Goal: Task Accomplishment & Management: Manage account settings

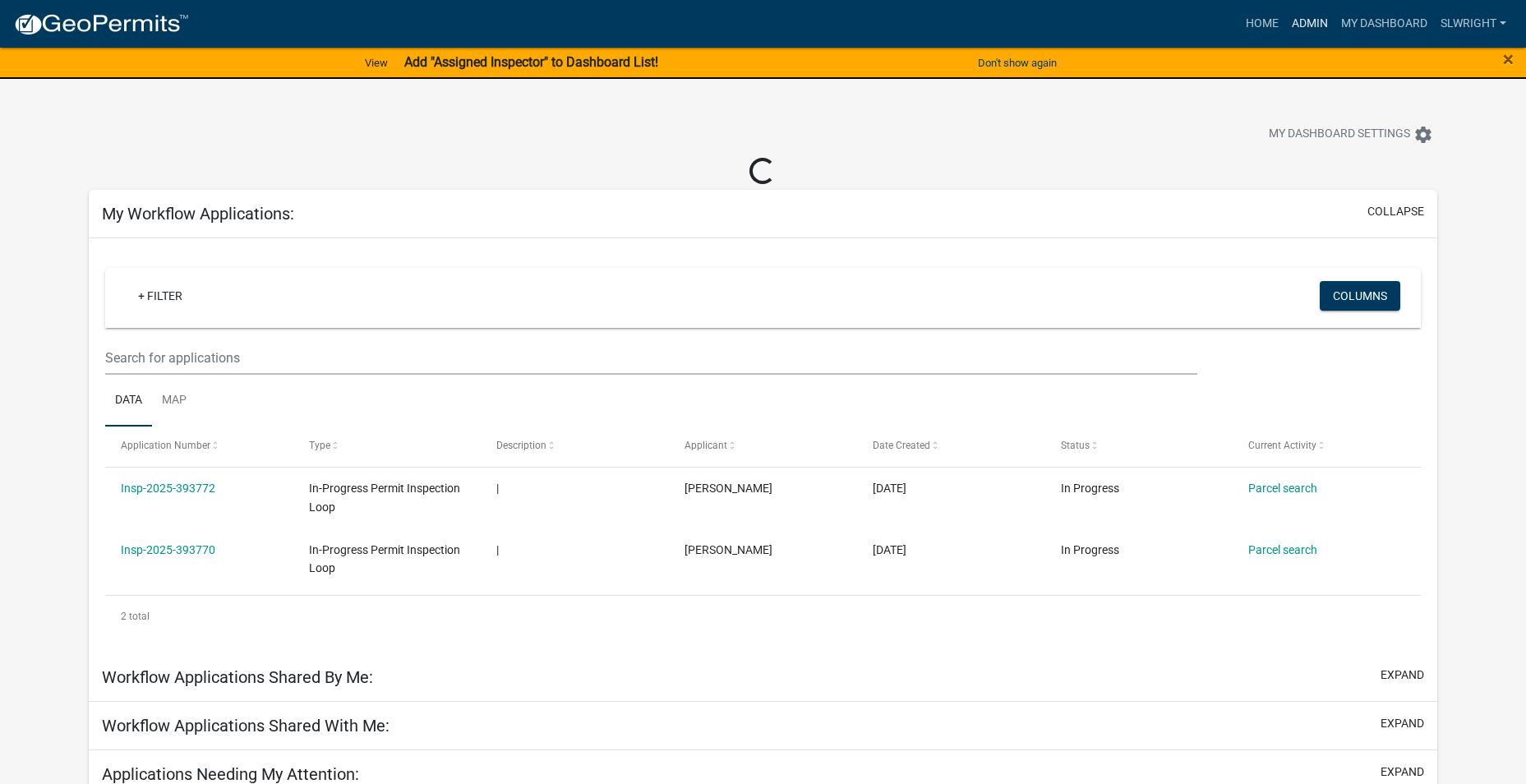
click at [1319, 23] on link "Admin" at bounding box center [1310, 23] width 49 height 31
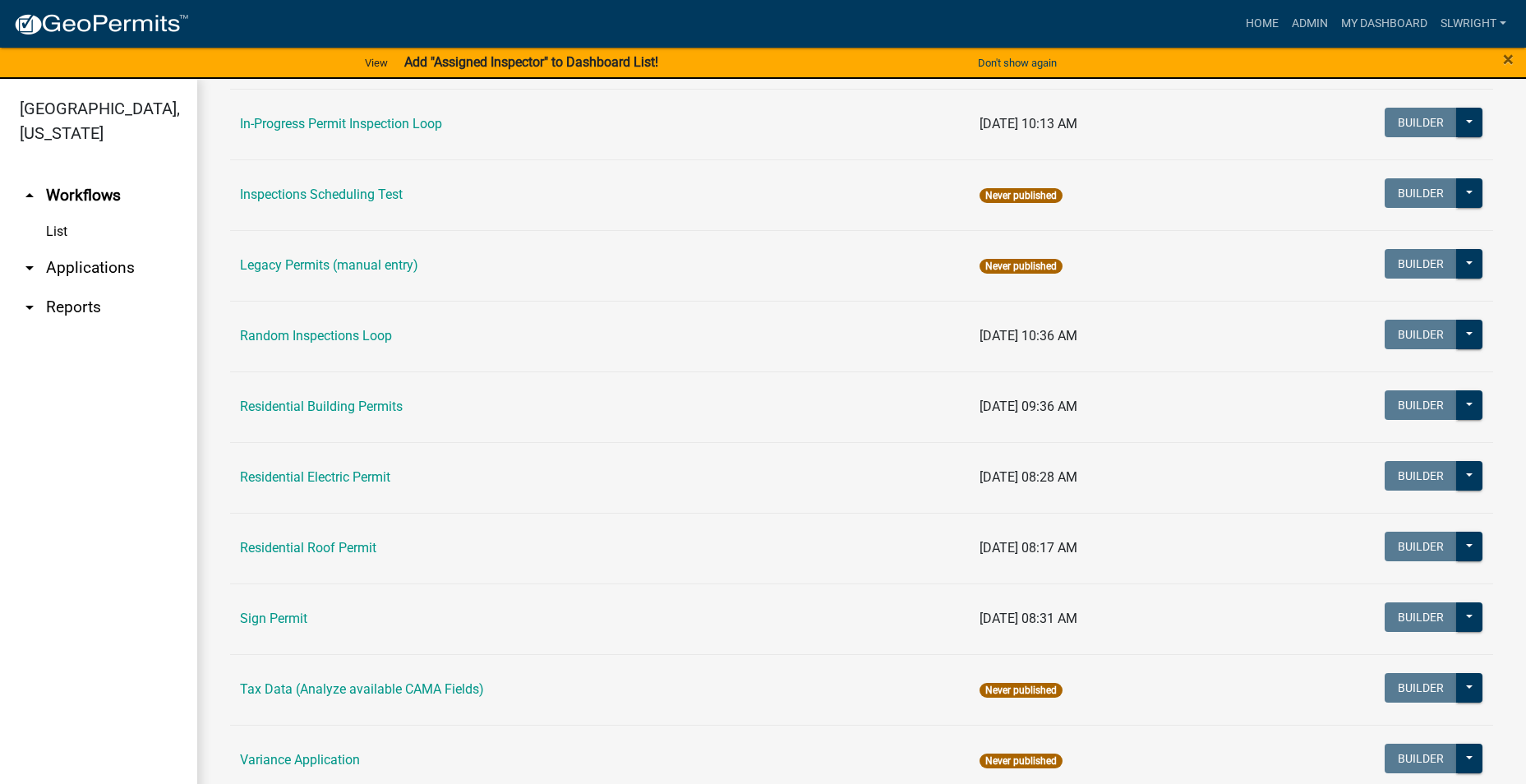
scroll to position [1396, 0]
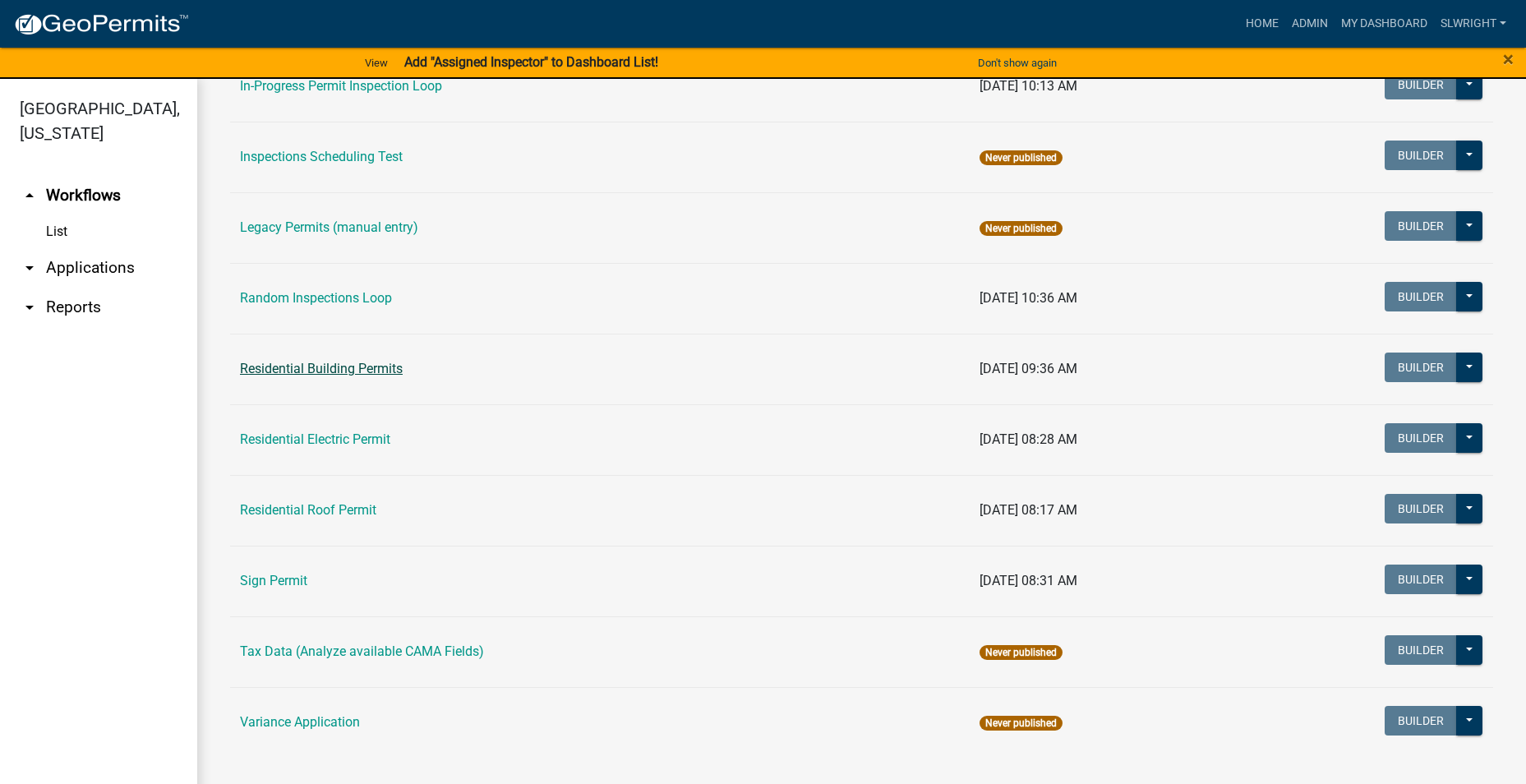
click at [338, 366] on link "Residential Building Permits" at bounding box center [321, 369] width 163 height 16
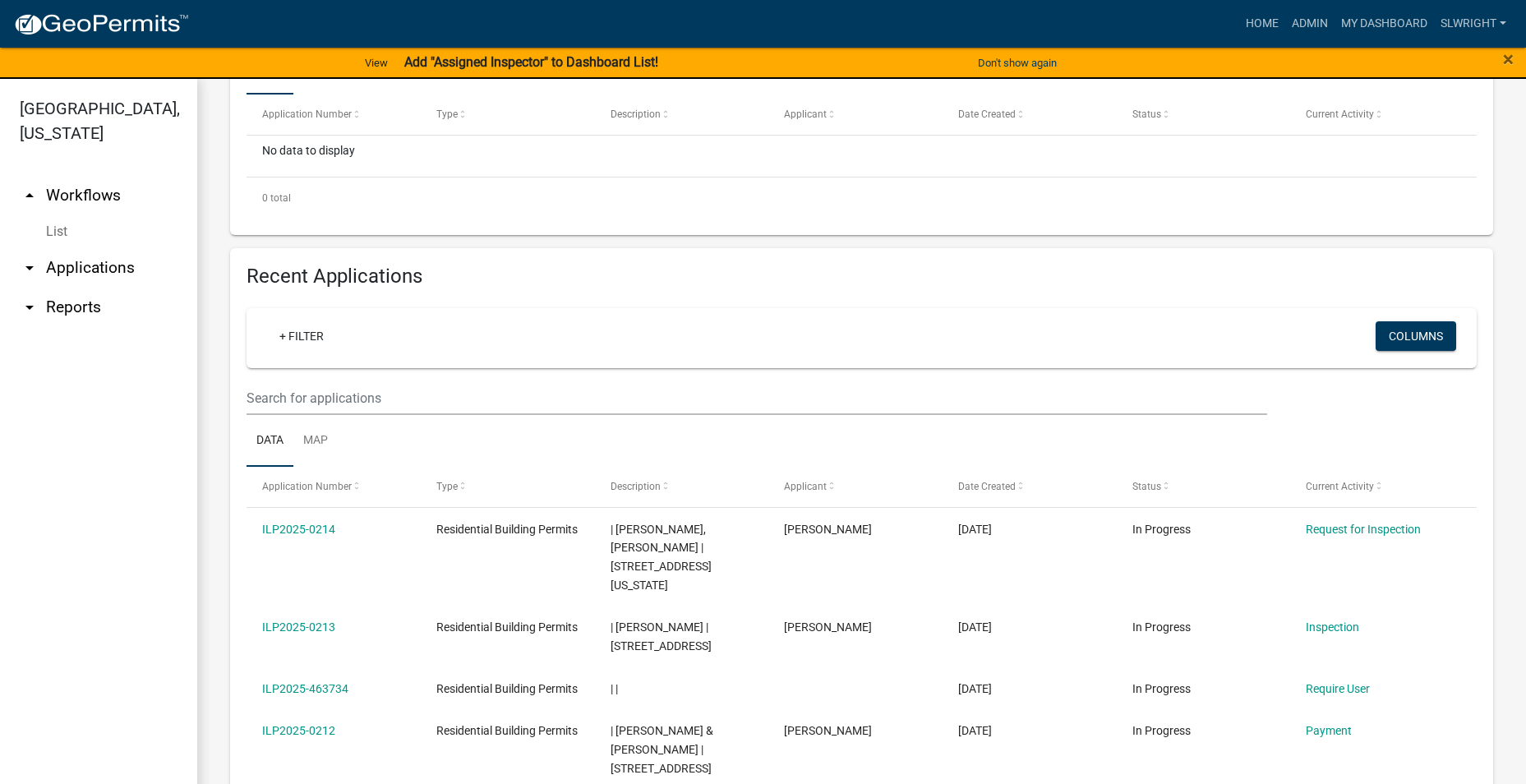
scroll to position [446, 0]
click at [283, 42] on input "text" at bounding box center [757, 24] width 1021 height 34
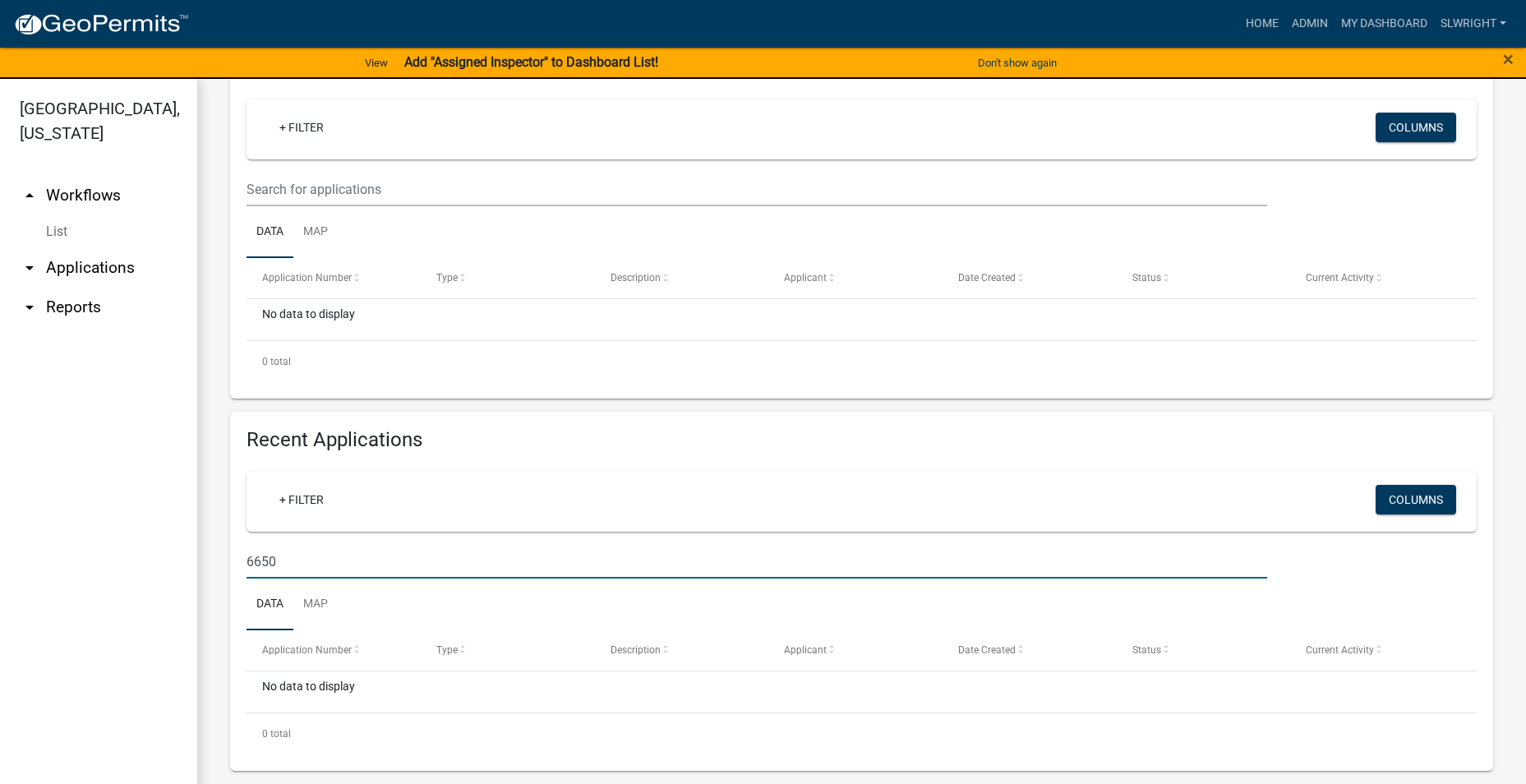
scroll to position [281, 0]
drag, startPoint x: 306, startPoint y: 563, endPoint x: 199, endPoint y: 578, distance: 108.0
click at [196, 578] on div "[GEOGRAPHIC_DATA], [US_STATE] arrow_drop_up Workflows List arrow_drop_down Appl…" at bounding box center [763, 441] width 1526 height 725
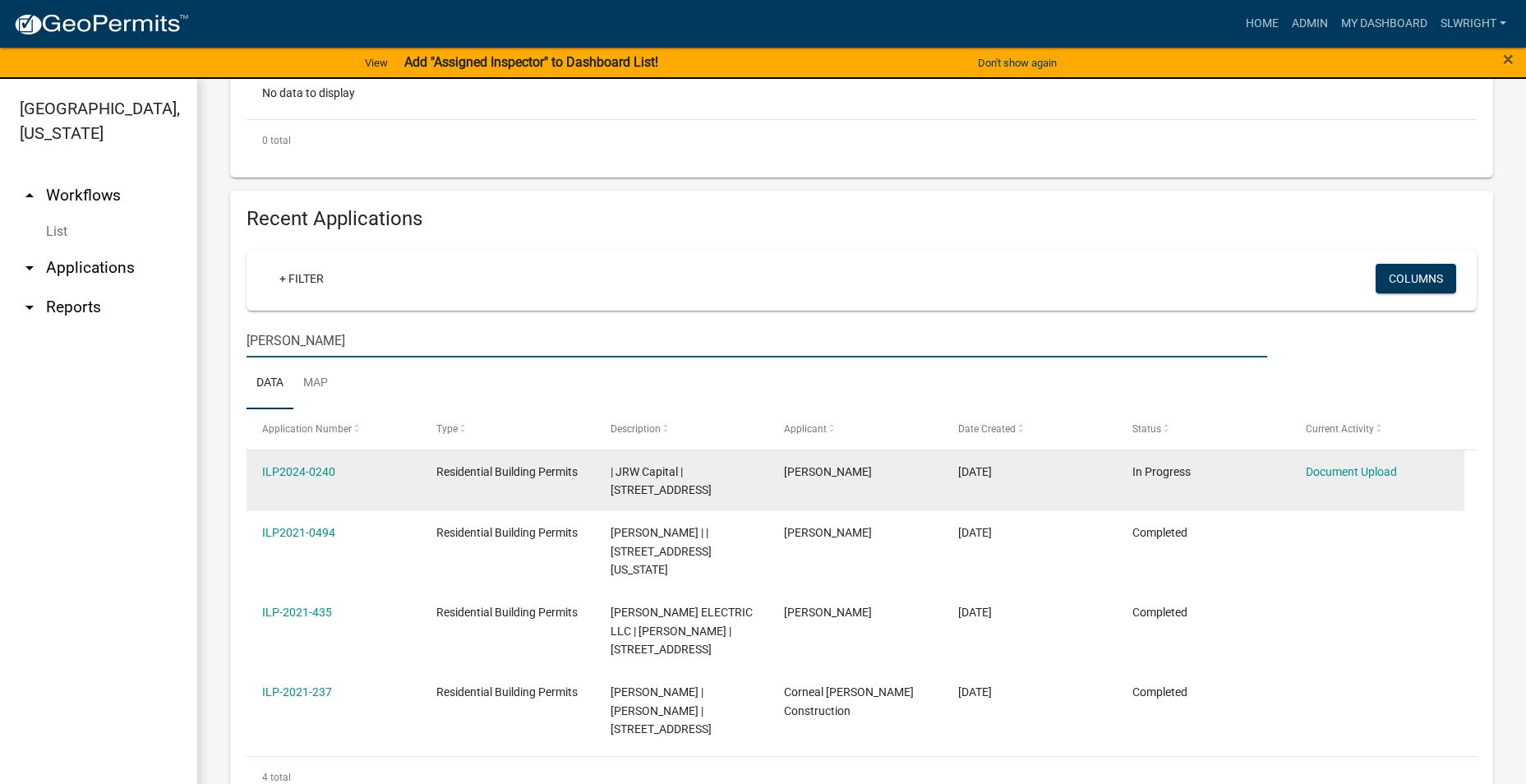
scroll to position [527, 0]
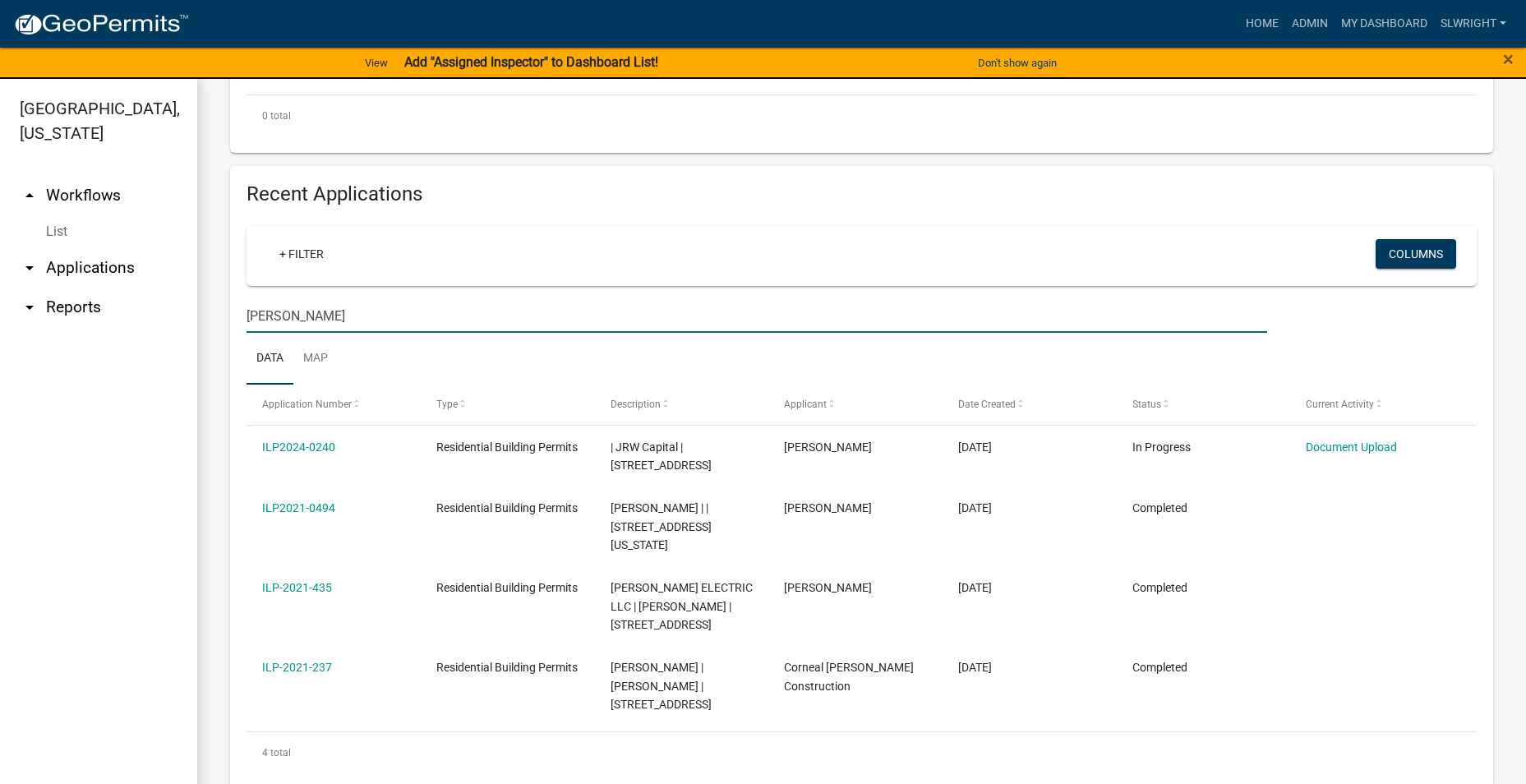
drag, startPoint x: 317, startPoint y: 318, endPoint x: 216, endPoint y: 324, distance: 101.2
click at [216, 324] on div "Residential Building Permits Use this application to apply for a residential pe…" at bounding box center [862, 187] width 1330 height 1270
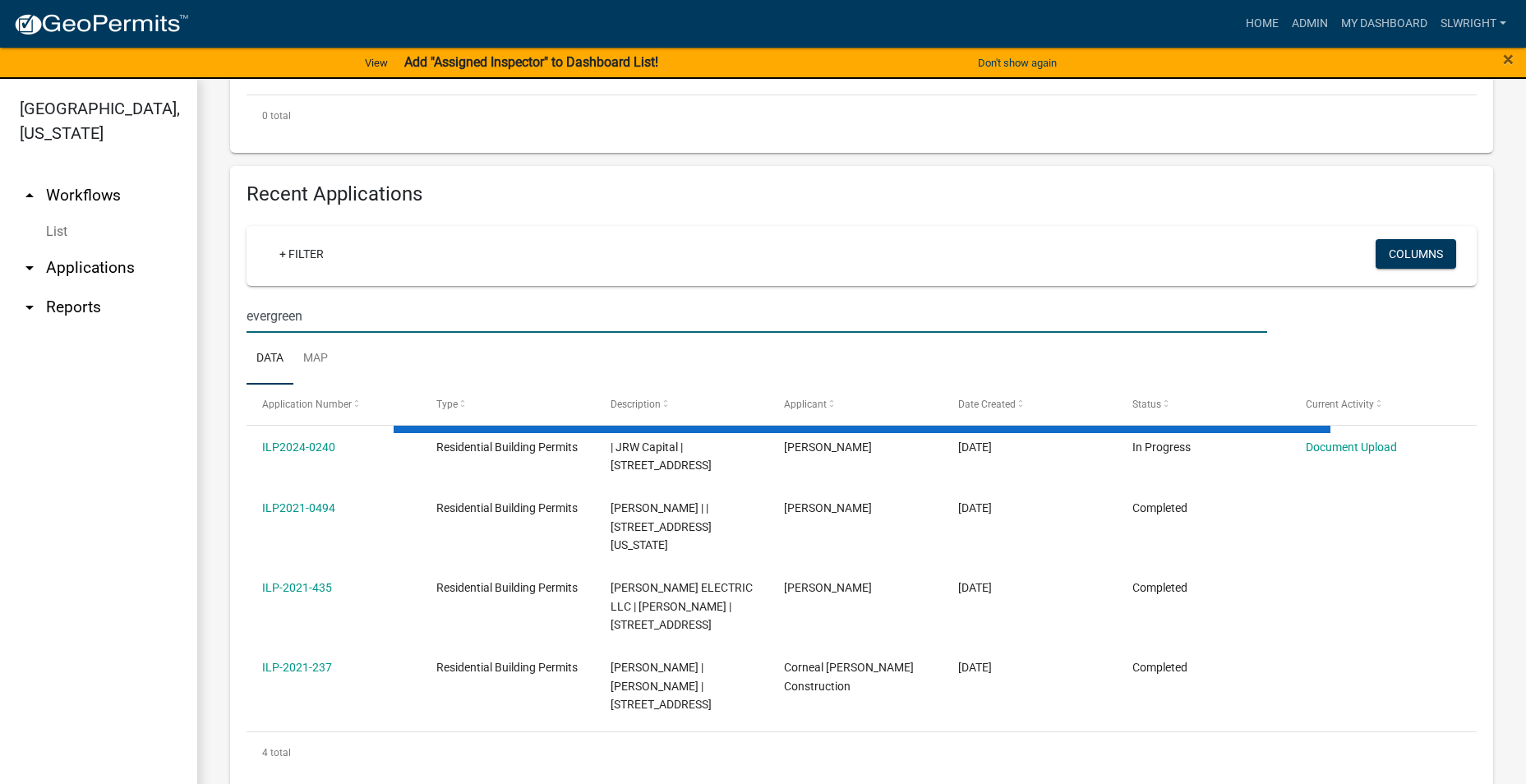
scroll to position [281, 0]
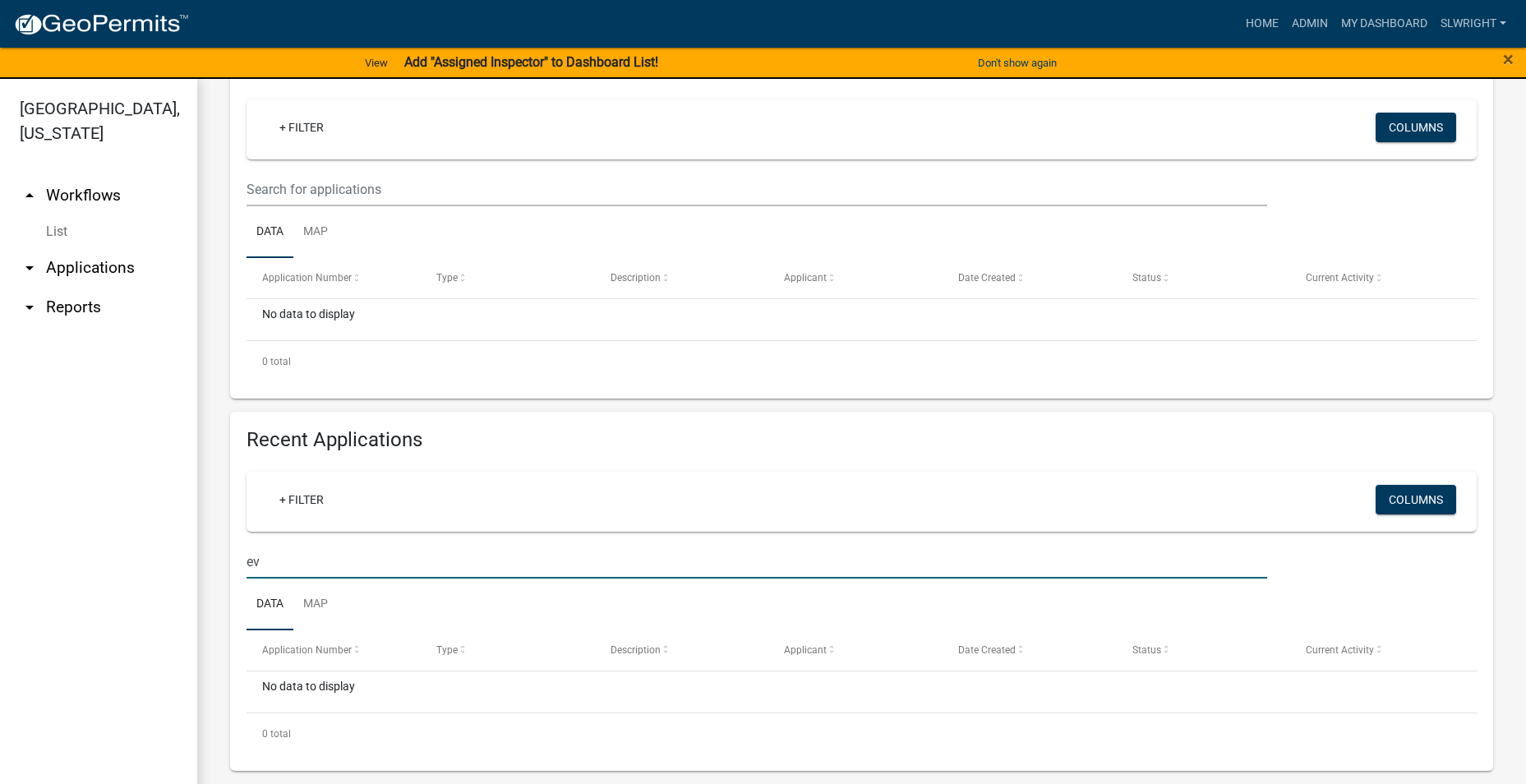
type input "e"
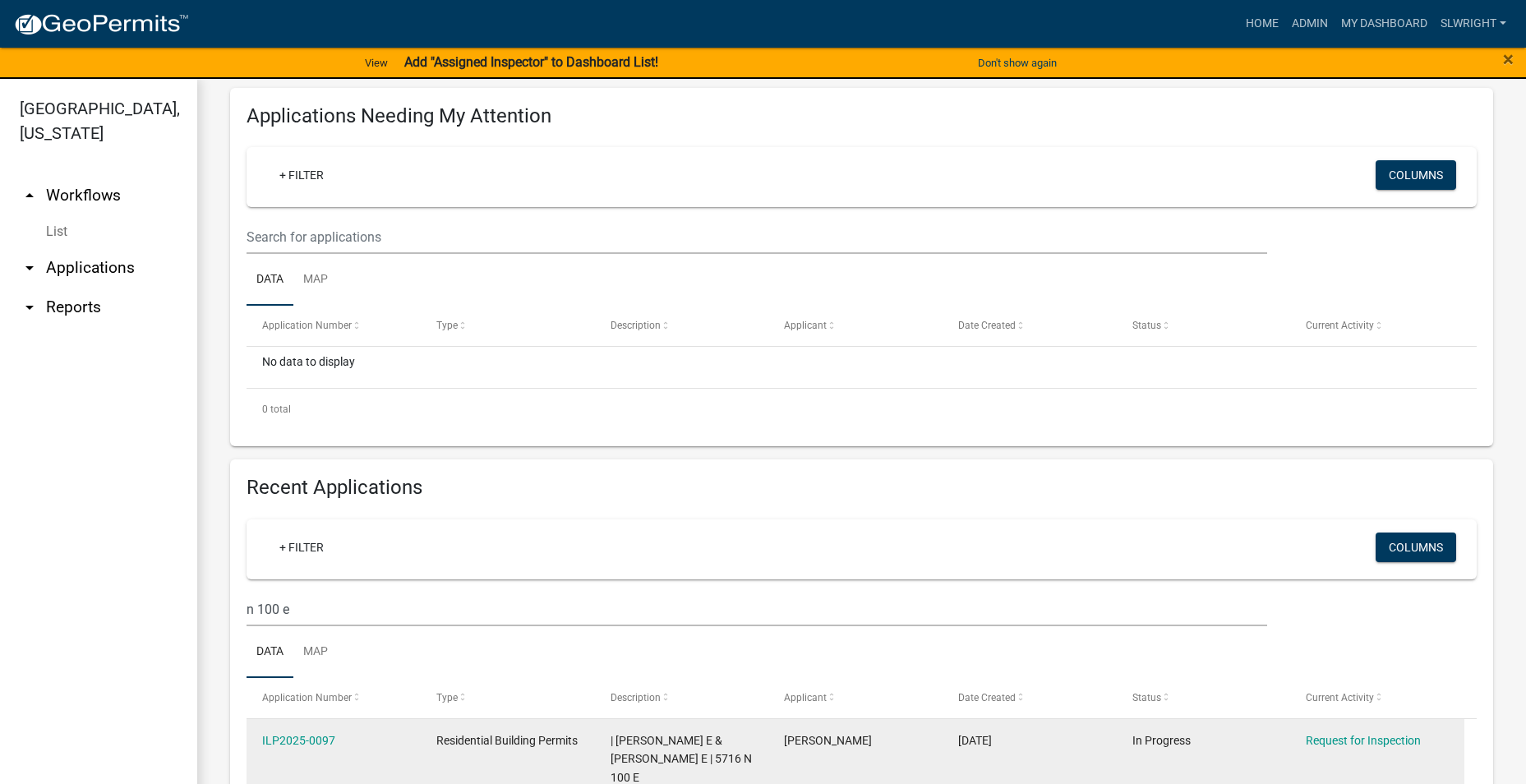
scroll to position [418, 0]
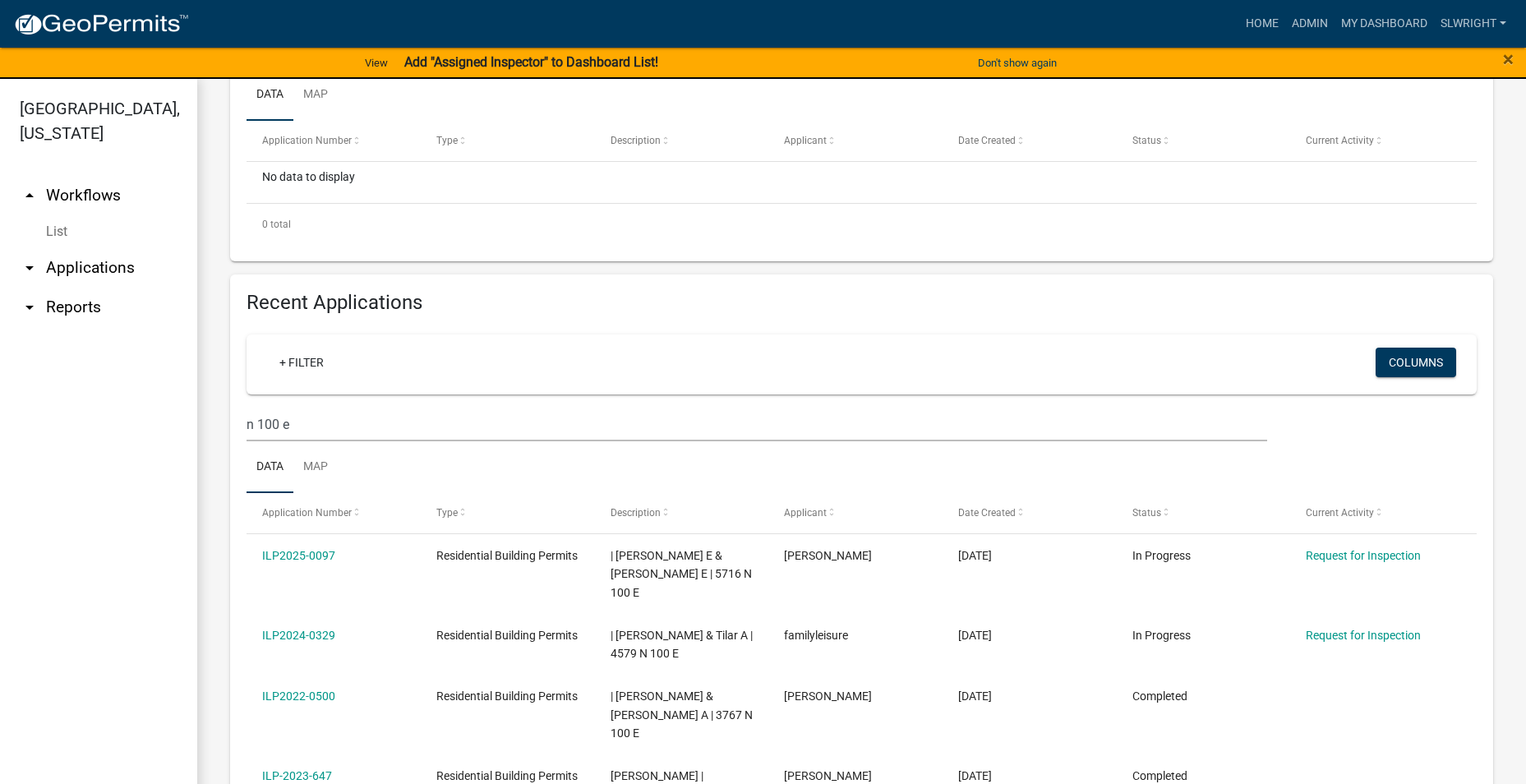
drag, startPoint x: 222, startPoint y: 440, endPoint x: 222, endPoint y: 451, distance: 11.0
click at [222, 451] on div "Recent Applications + Filter Columns n 100 e Data Map Application Number Type D…" at bounding box center [862, 742] width 1288 height 937
drag, startPoint x: 222, startPoint y: 451, endPoint x: 323, endPoint y: 424, distance: 104.5
click at [323, 424] on input "n 100 e" at bounding box center [757, 424] width 1021 height 34
drag, startPoint x: 201, startPoint y: 444, endPoint x: 161, endPoint y: 456, distance: 41.8
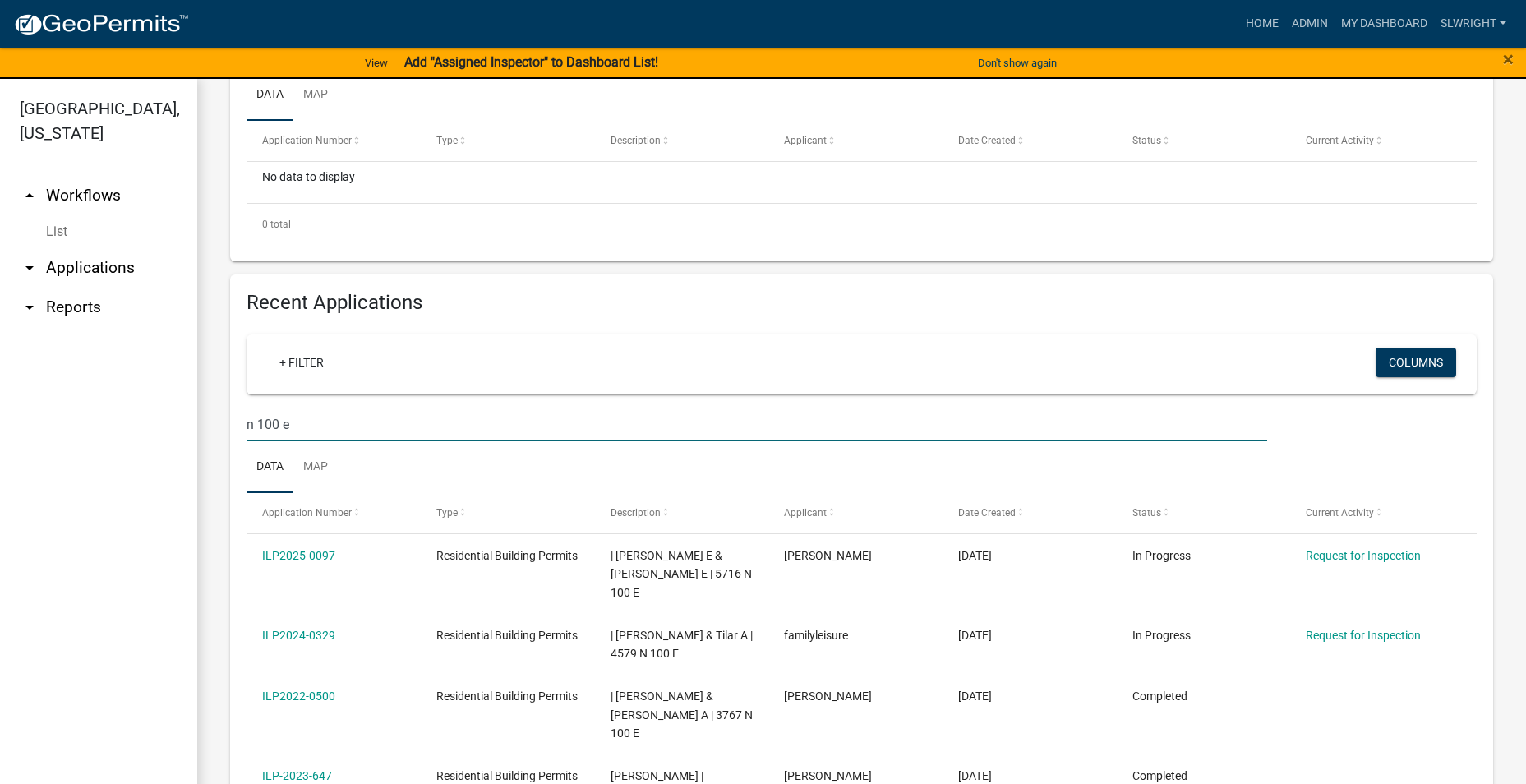
click at [161, 456] on div "[GEOGRAPHIC_DATA], [US_STATE] arrow_drop_up Workflows List arrow_drop_down Appl…" at bounding box center [763, 441] width 1526 height 725
click at [307, 423] on input "n 100 e" at bounding box center [757, 424] width 1021 height 34
drag, startPoint x: 303, startPoint y: 421, endPoint x: 312, endPoint y: 420, distance: 9.1
click at [302, 421] on input "n 100 e" at bounding box center [757, 424] width 1021 height 34
drag, startPoint x: 309, startPoint y: 421, endPoint x: 198, endPoint y: 442, distance: 113.0
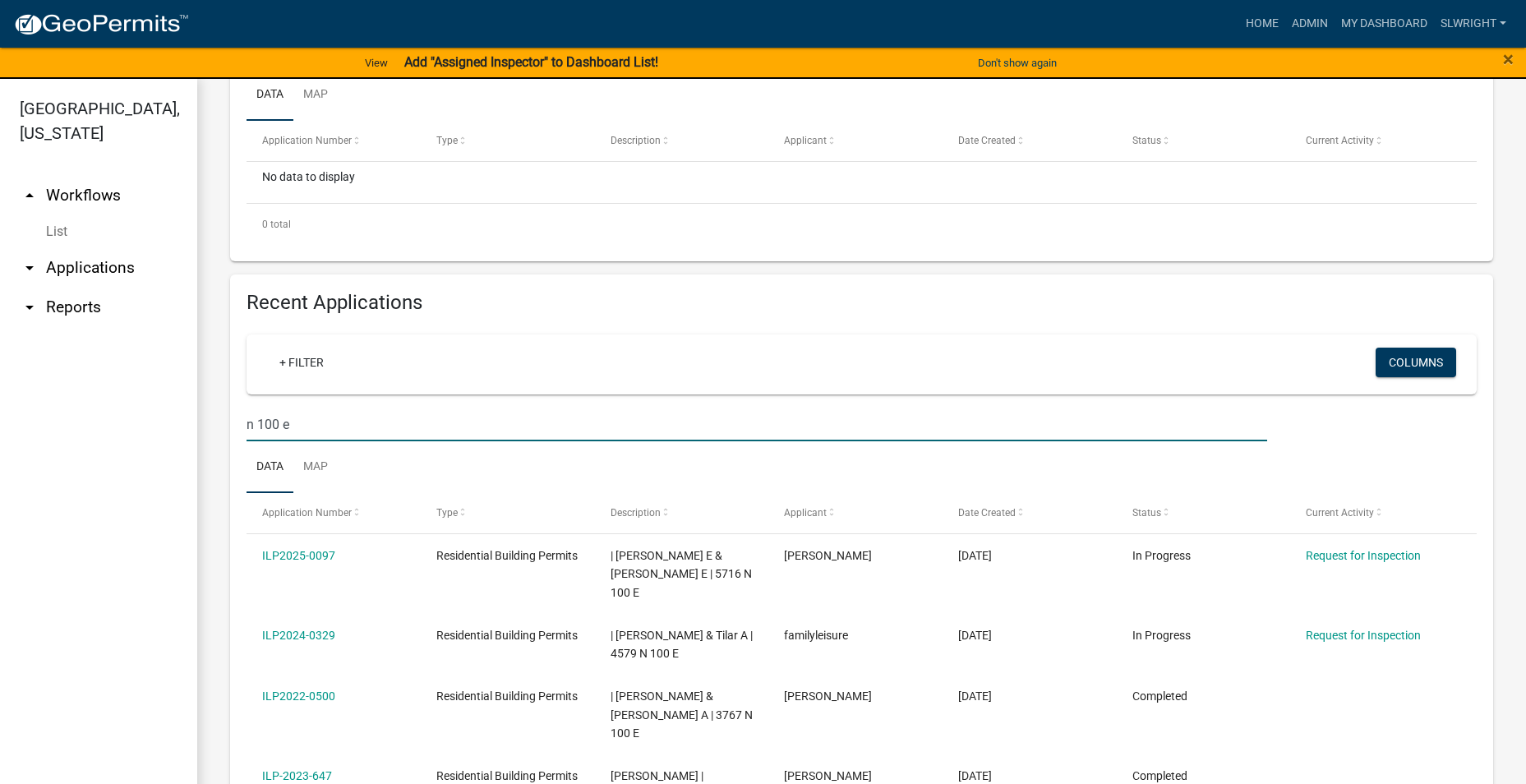
click at [198, 442] on div "Residential Building Permits Use this application to apply for a residential pe…" at bounding box center [862, 453] width 1330 height 1584
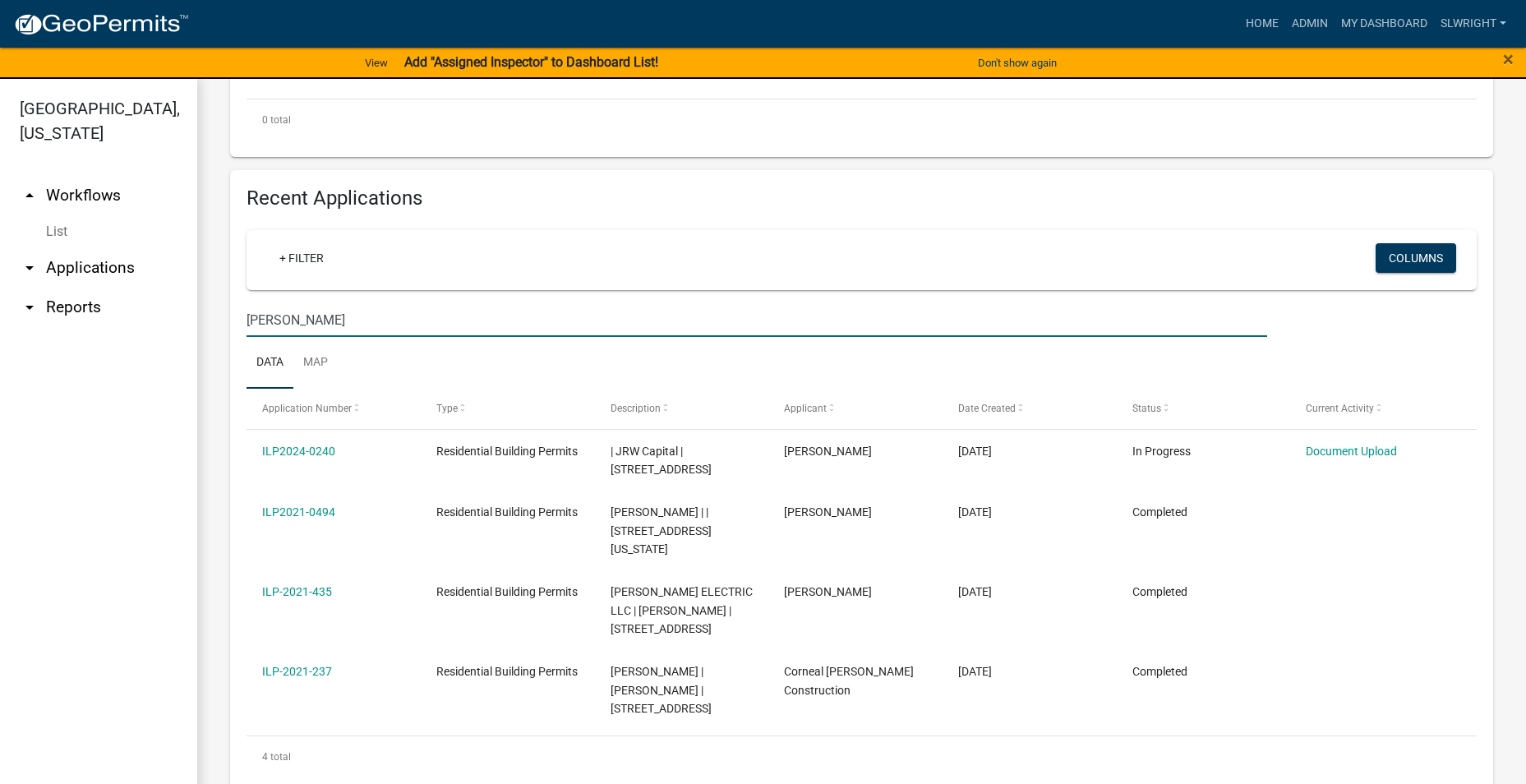
scroll to position [527, 0]
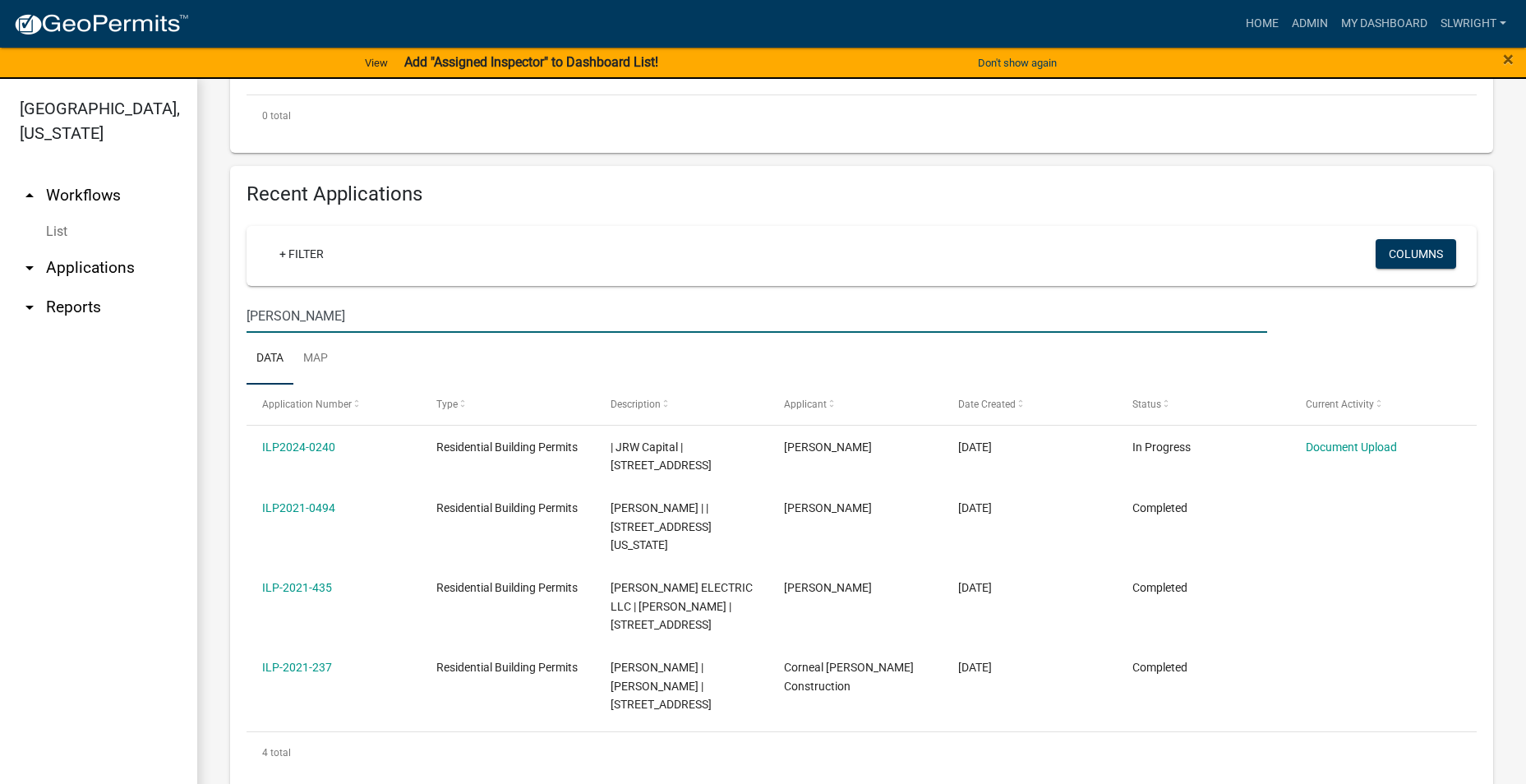
drag, startPoint x: 337, startPoint y: 307, endPoint x: 113, endPoint y: 359, distance: 230.0
click at [113, 359] on div "[GEOGRAPHIC_DATA], [US_STATE] arrow_drop_up Workflows List arrow_drop_down Appl…" at bounding box center [763, 441] width 1526 height 725
type input "evergreen"
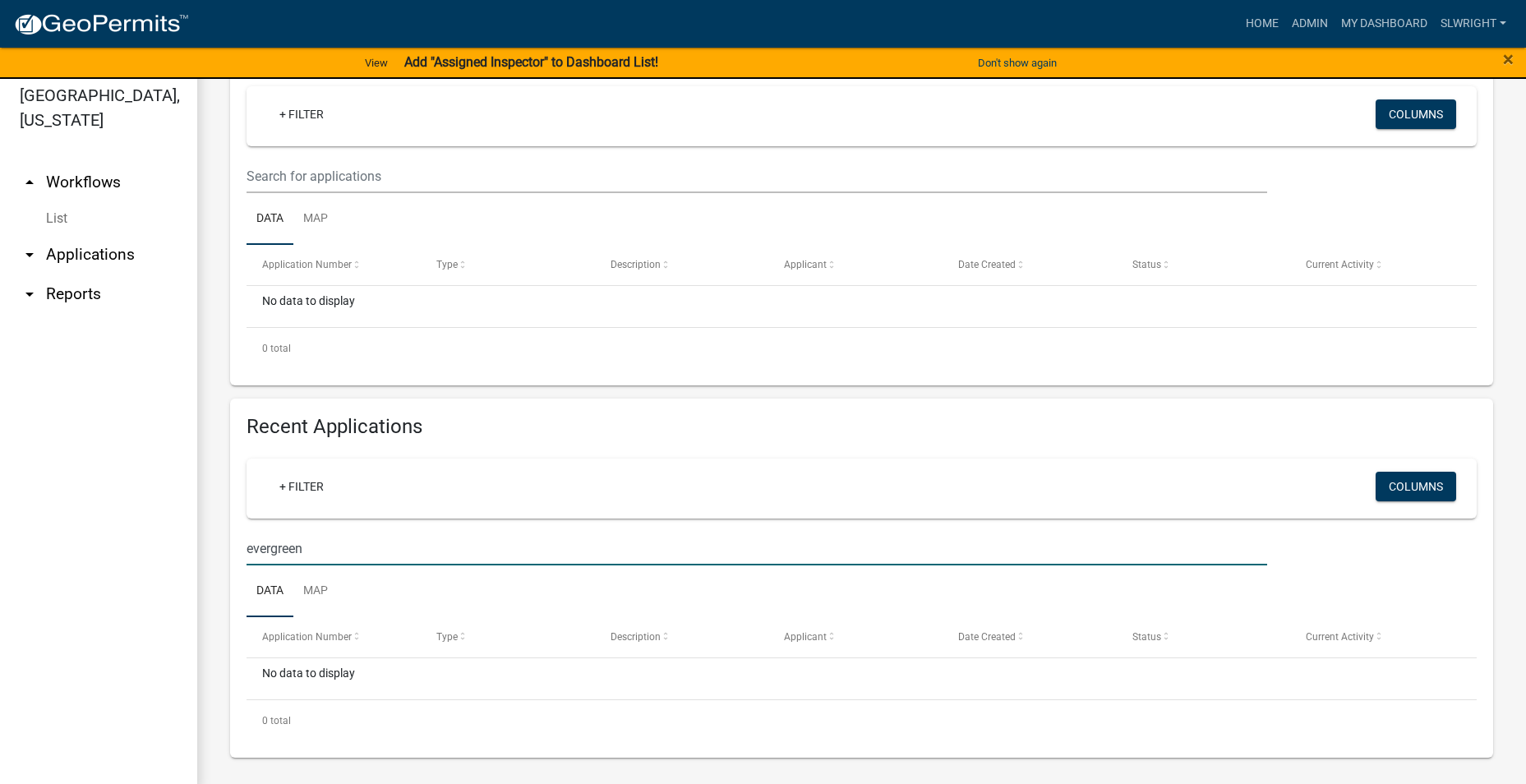
scroll to position [20, 0]
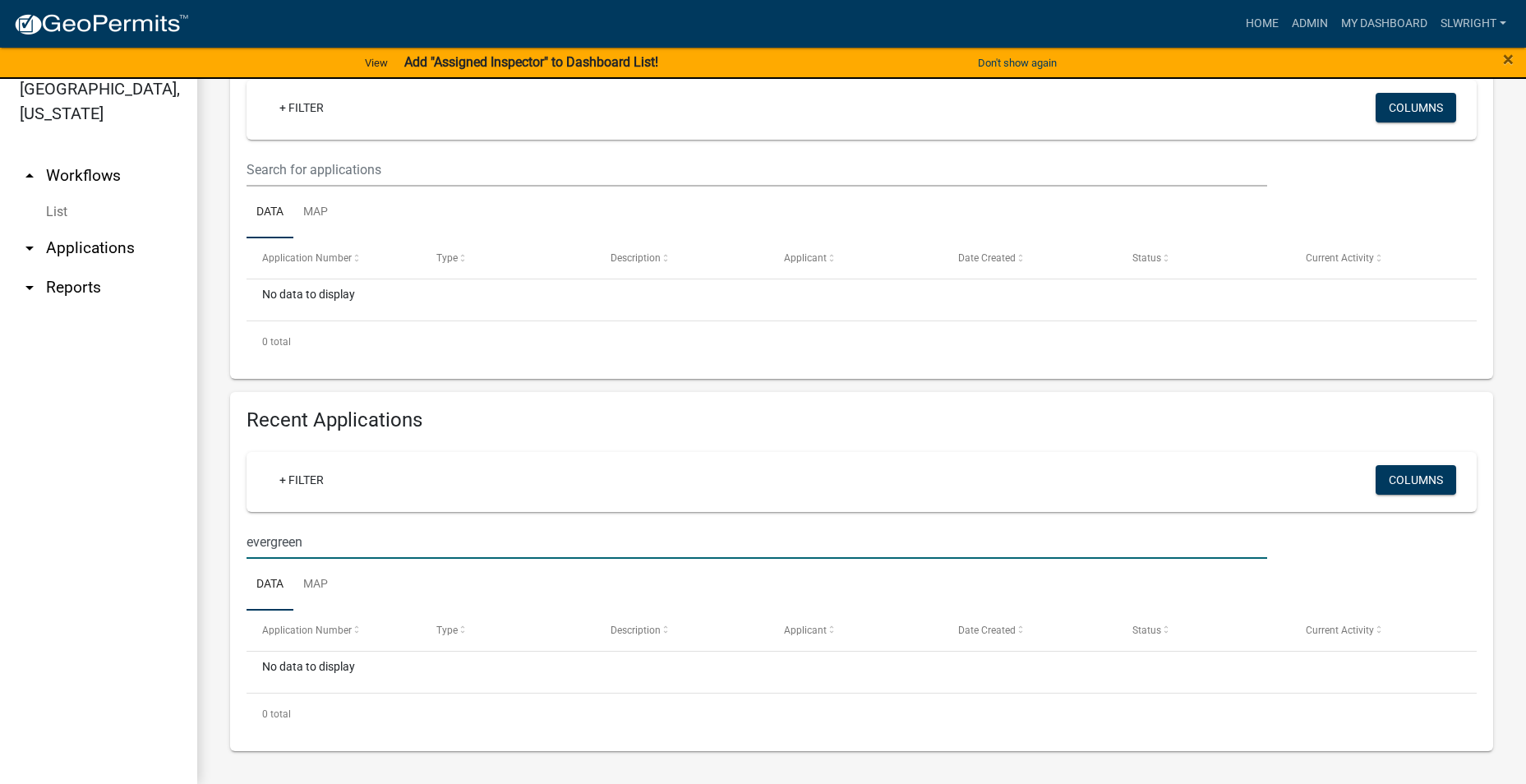
drag, startPoint x: 364, startPoint y: 534, endPoint x: 203, endPoint y: 519, distance: 161.7
click at [202, 524] on div "Residential Building Permits Use this application to apply for a residential pe…" at bounding box center [862, 281] width 1330 height 1006
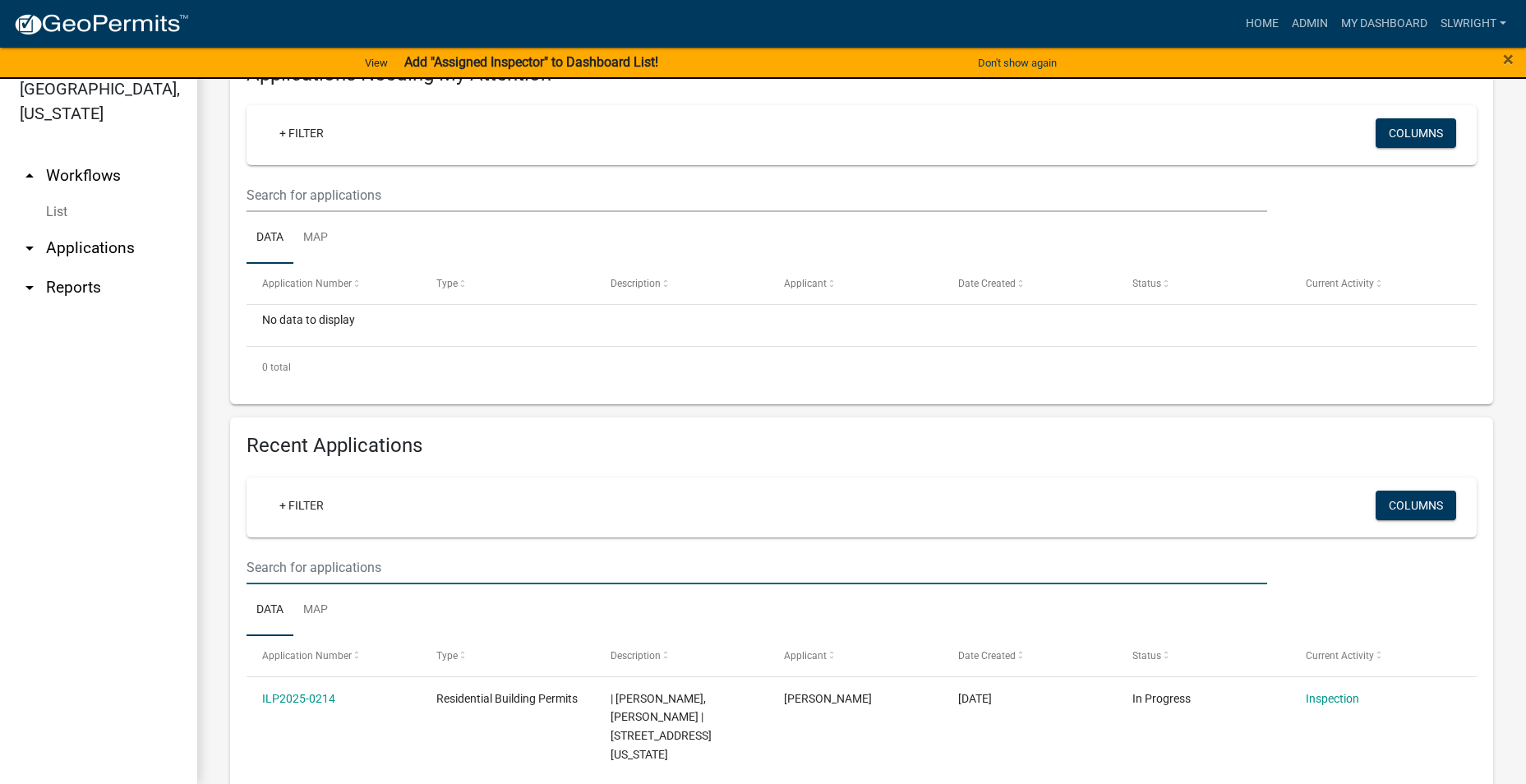
scroll to position [0, 0]
